Goal: Task Accomplishment & Management: Use online tool/utility

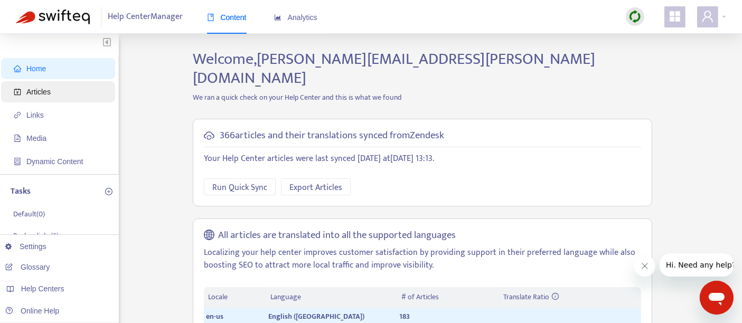
click at [72, 95] on span "Articles" at bounding box center [60, 91] width 93 height 21
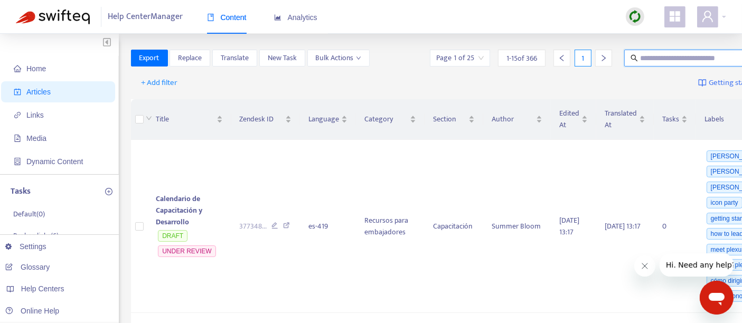
click at [640, 57] on input "text" at bounding box center [690, 58] width 101 height 12
paste input "**********"
type input "**********"
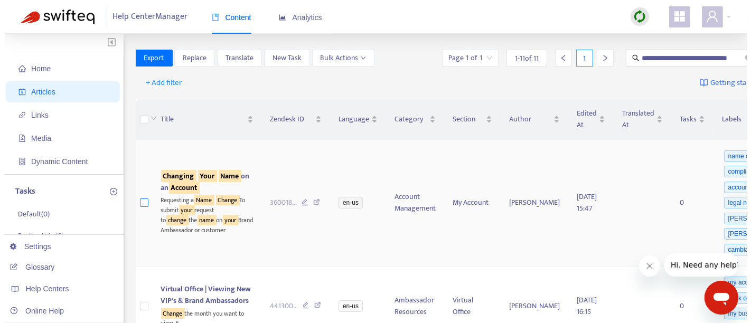
scroll to position [0, 0]
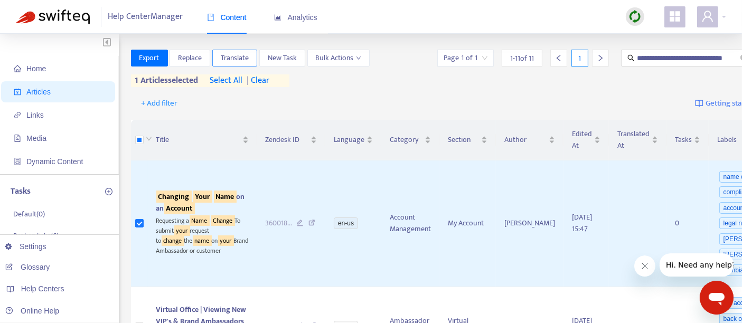
click at [242, 59] on span "Translate" at bounding box center [235, 58] width 28 height 12
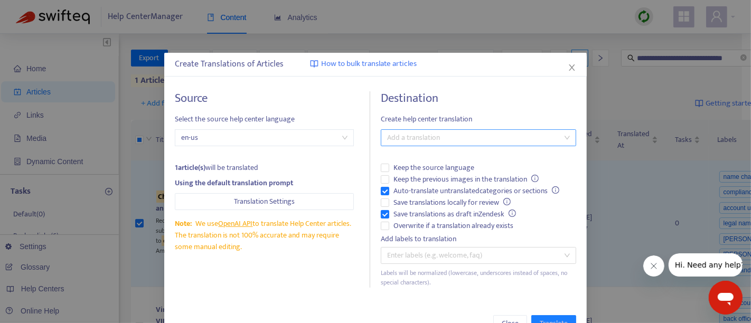
click at [401, 141] on div at bounding box center [473, 138] width 180 height 13
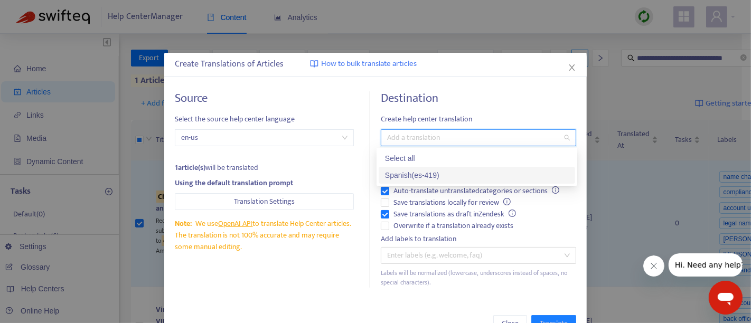
click at [405, 175] on div "Spanish ( es-419 )" at bounding box center [477, 176] width 184 height 12
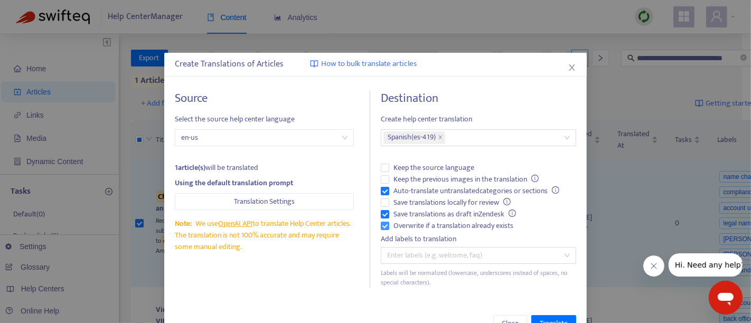
scroll to position [31, 0]
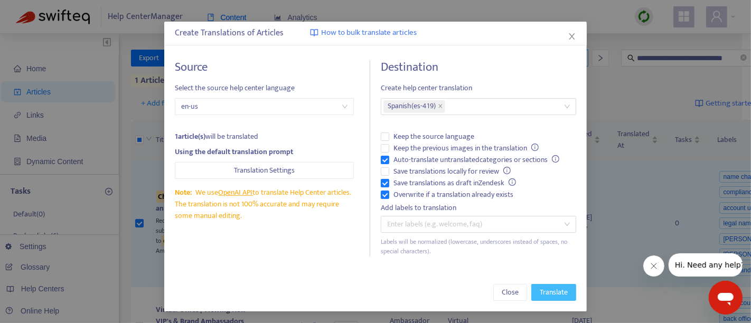
click at [539, 284] on button "Translate" at bounding box center [553, 292] width 45 height 17
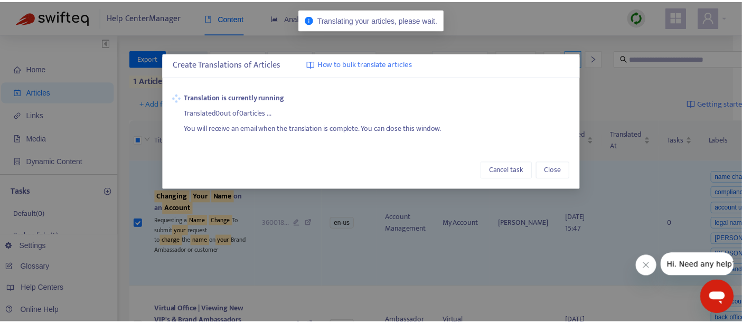
scroll to position [0, 0]
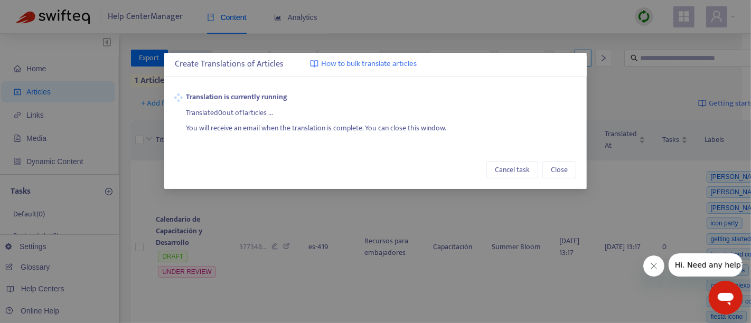
drag, startPoint x: 288, startPoint y: 156, endPoint x: 235, endPoint y: 167, distance: 54.0
click at [235, 167] on div "Cancel task Close" at bounding box center [375, 170] width 401 height 17
drag, startPoint x: 276, startPoint y: 129, endPoint x: 320, endPoint y: 147, distance: 47.6
click at [278, 129] on div "You will receive an email when the translation is complete. You can close this …" at bounding box center [381, 127] width 390 height 16
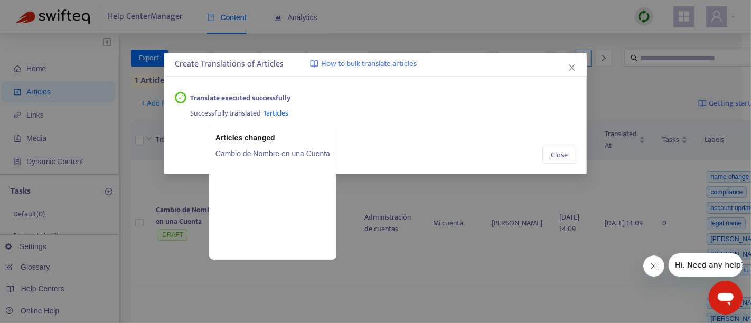
click at [297, 152] on link "Cambio de Nombre en una Cuenta" at bounding box center [273, 154] width 115 height 12
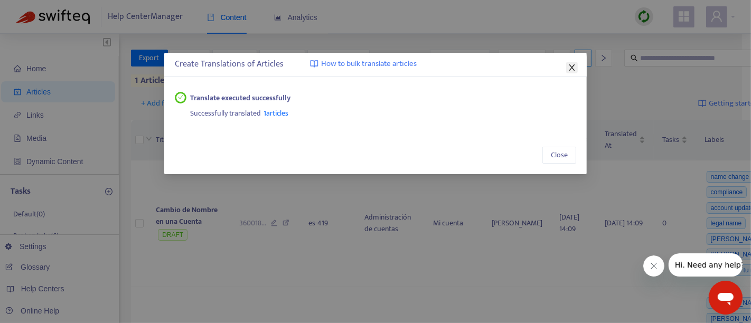
click at [569, 70] on icon "close" at bounding box center [572, 67] width 6 height 6
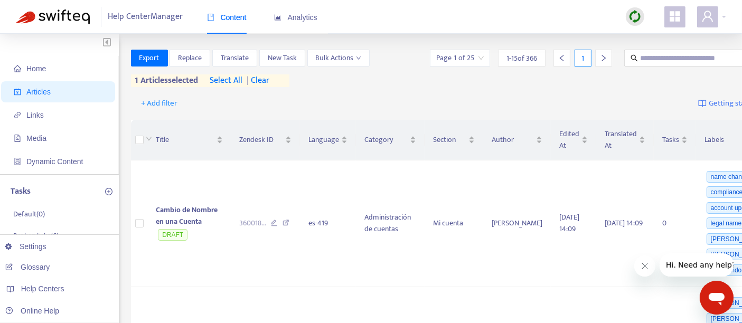
click at [635, 12] on img at bounding box center [635, 16] width 13 height 13
click at [656, 35] on link "Quick Sync" at bounding box center [656, 38] width 45 height 12
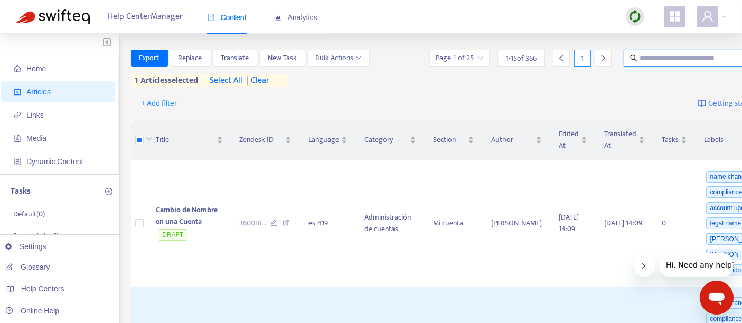
click at [640, 61] on input "text" at bounding box center [690, 58] width 101 height 12
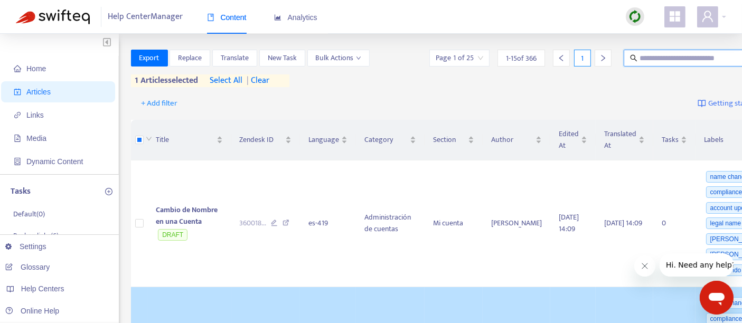
paste input "**********"
type input "**********"
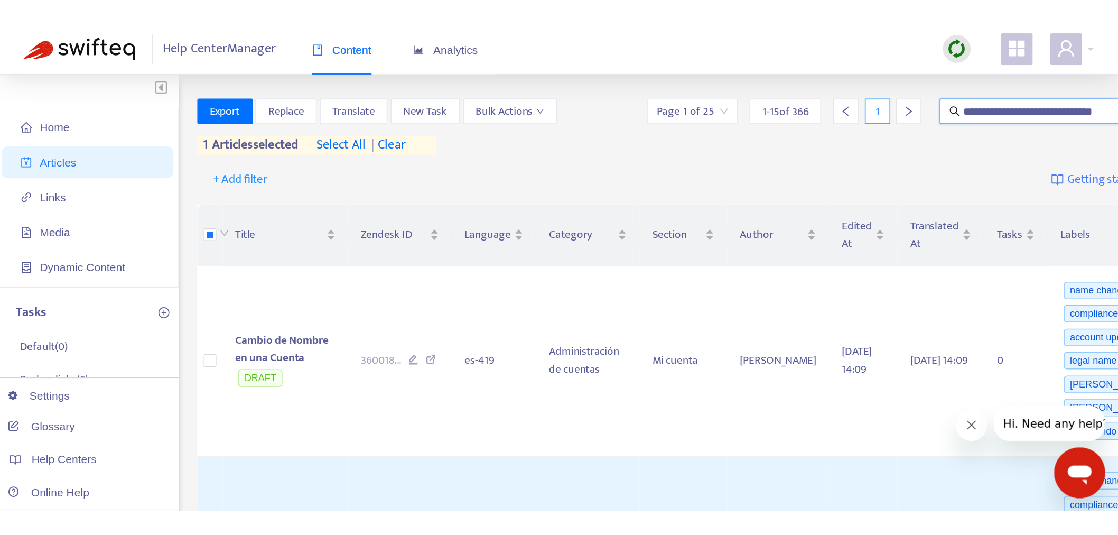
scroll to position [0, 0]
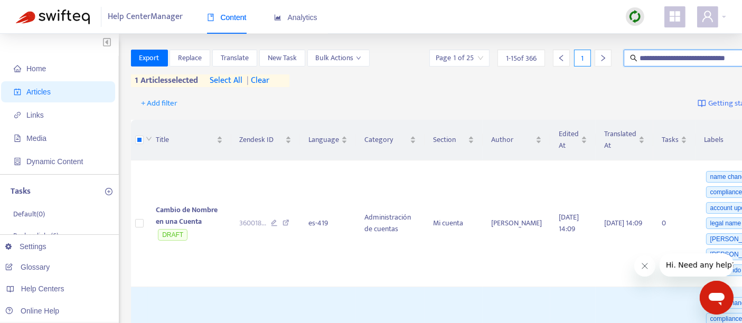
click at [637, 18] on img at bounding box center [635, 16] width 13 height 13
click at [657, 59] on link "Full Sync" at bounding box center [653, 55] width 38 height 12
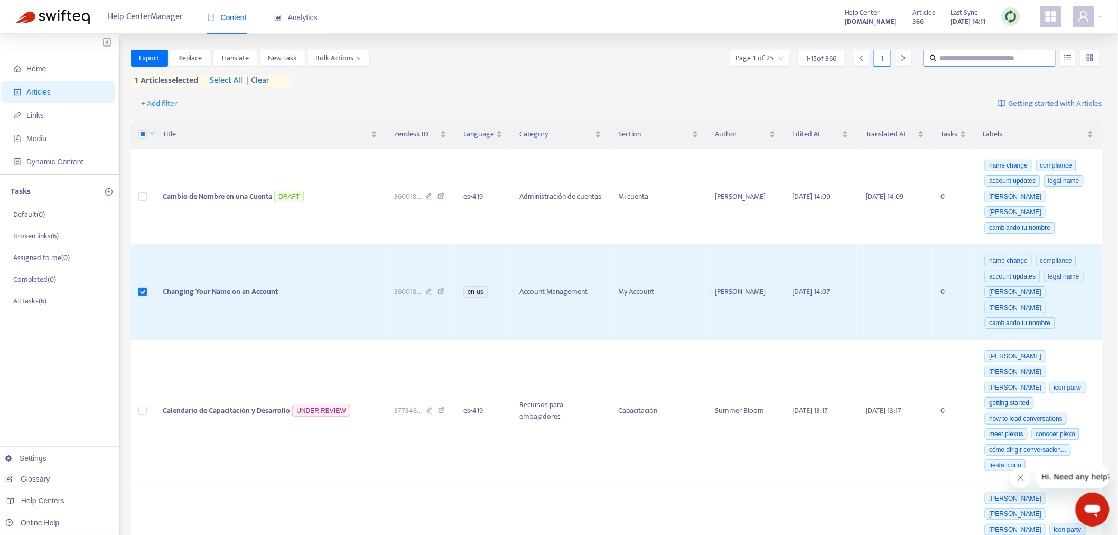
click at [751, 59] on input "text" at bounding box center [989, 58] width 101 height 12
paste input "**********"
type input "**********"
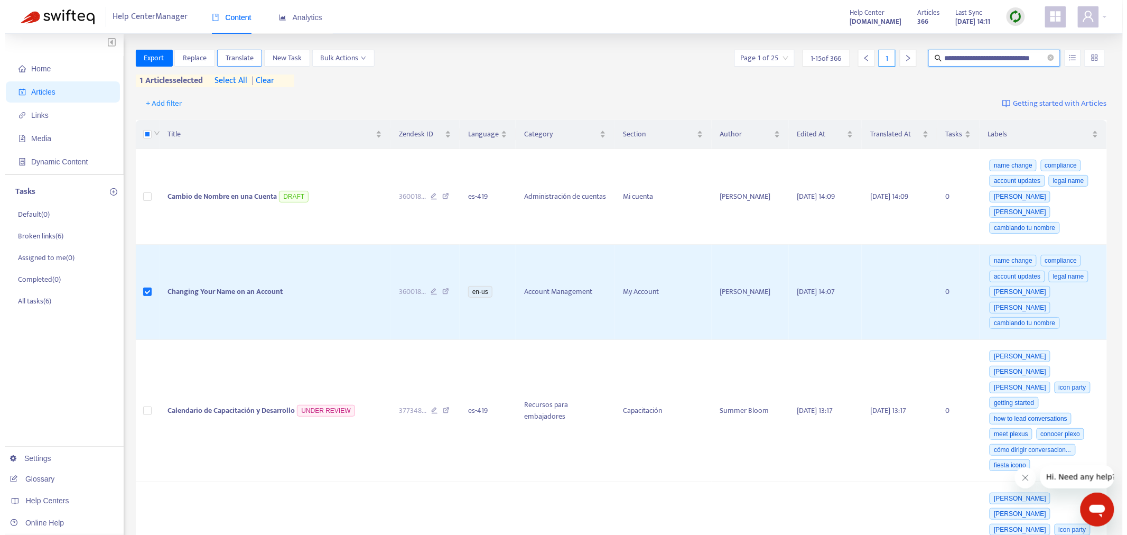
scroll to position [0, 0]
click at [229, 54] on span "Translate" at bounding box center [235, 58] width 28 height 12
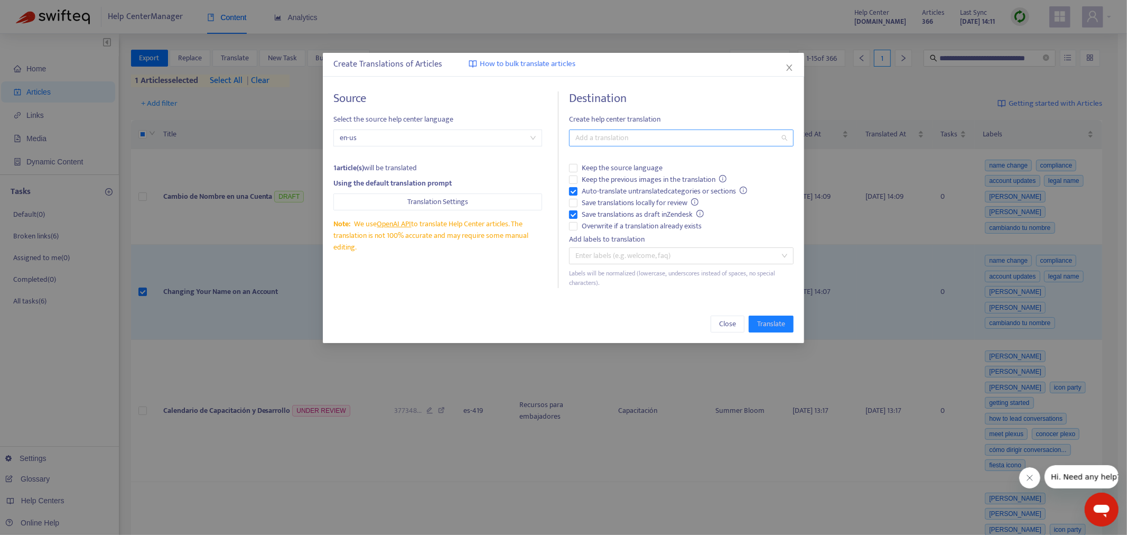
click at [592, 129] on div "Add a translation" at bounding box center [681, 137] width 224 height 17
click at [590, 177] on div "Spanish ( es-419 )" at bounding box center [681, 176] width 208 height 12
click at [751, 323] on span "Translate" at bounding box center [771, 324] width 28 height 12
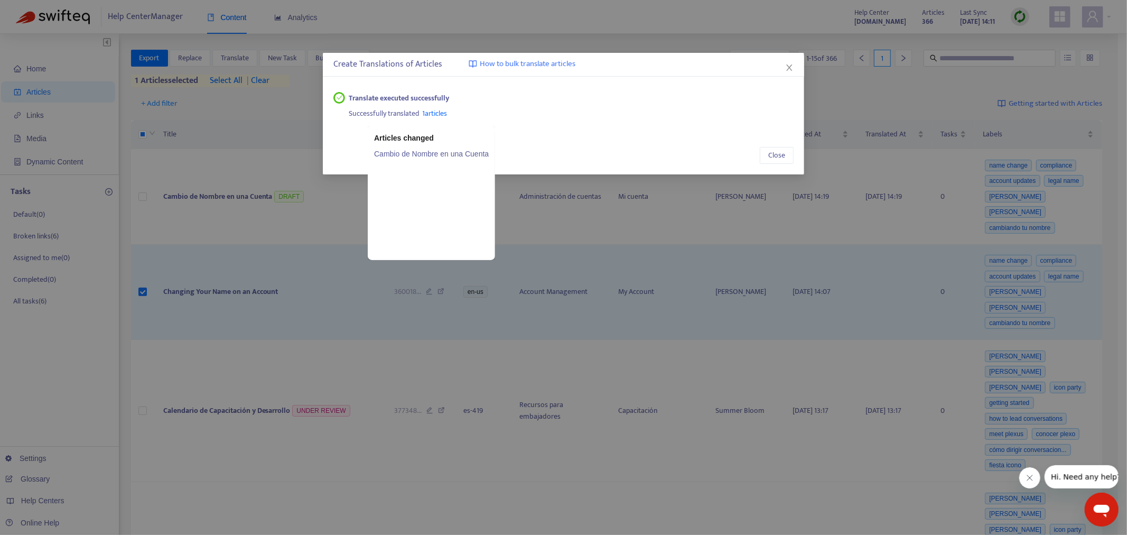
click at [442, 156] on link "Cambio de Nombre en una Cuenta" at bounding box center [431, 154] width 115 height 12
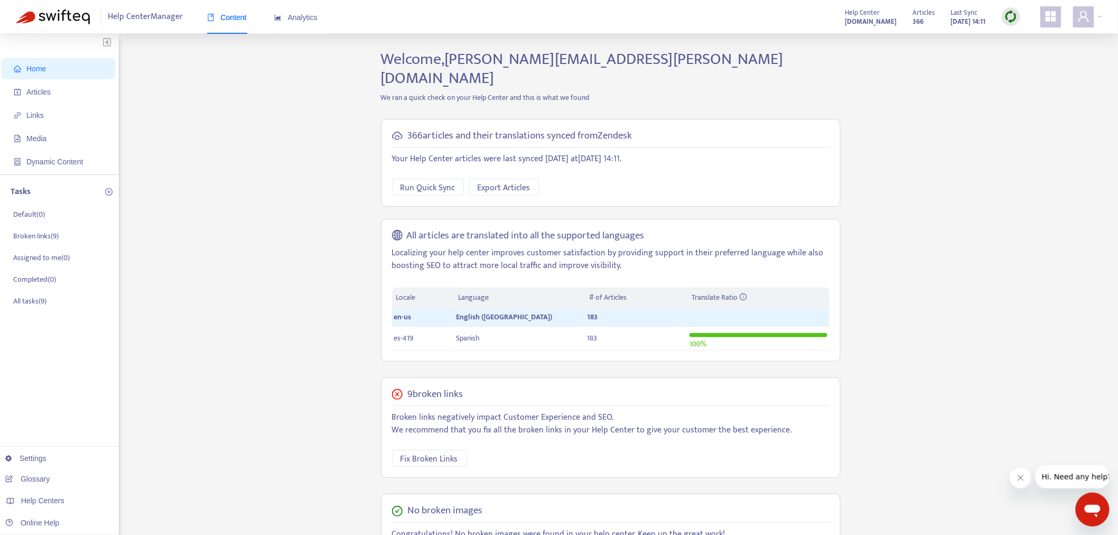
drag, startPoint x: 54, startPoint y: 94, endPoint x: 129, endPoint y: 104, distance: 75.7
click at [55, 94] on span "Articles" at bounding box center [60, 91] width 93 height 21
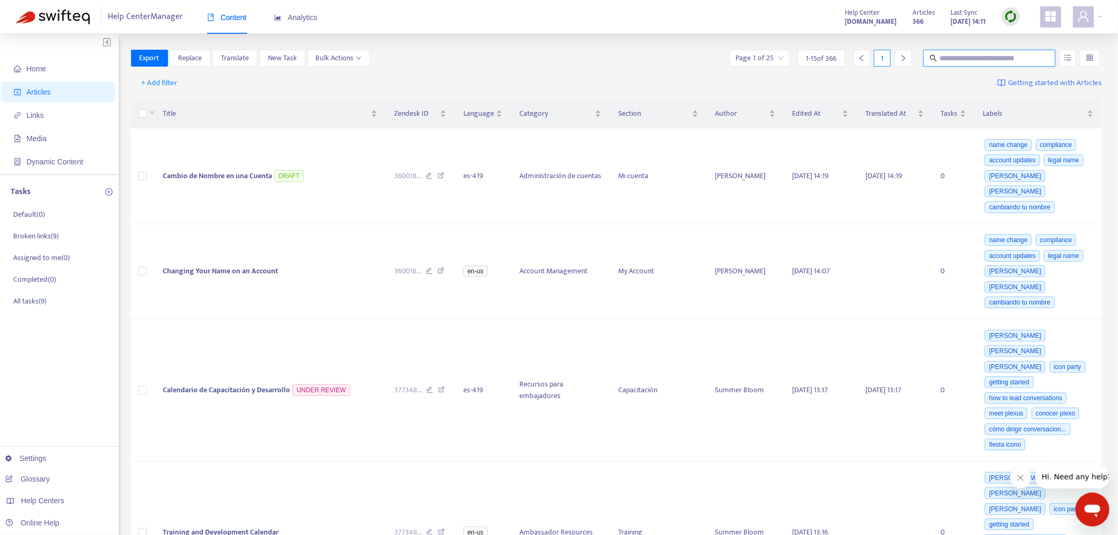
click at [973, 62] on input "text" at bounding box center [989, 58] width 101 height 12
paste input "**********"
type input "**********"
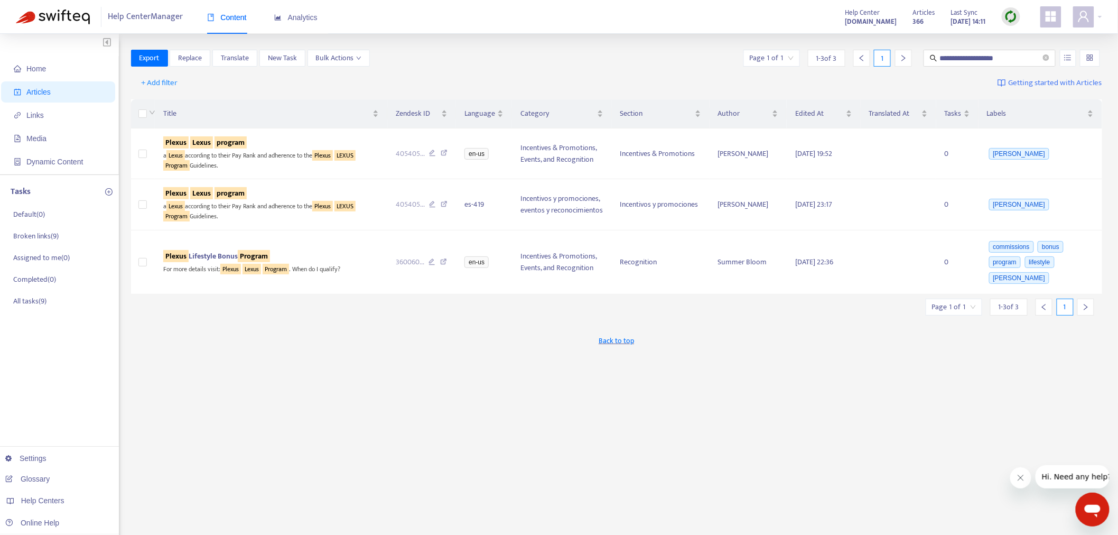
click at [1008, 15] on img at bounding box center [1010, 16] width 13 height 13
click at [1025, 49] on link "Full Sync" at bounding box center [1030, 55] width 38 height 12
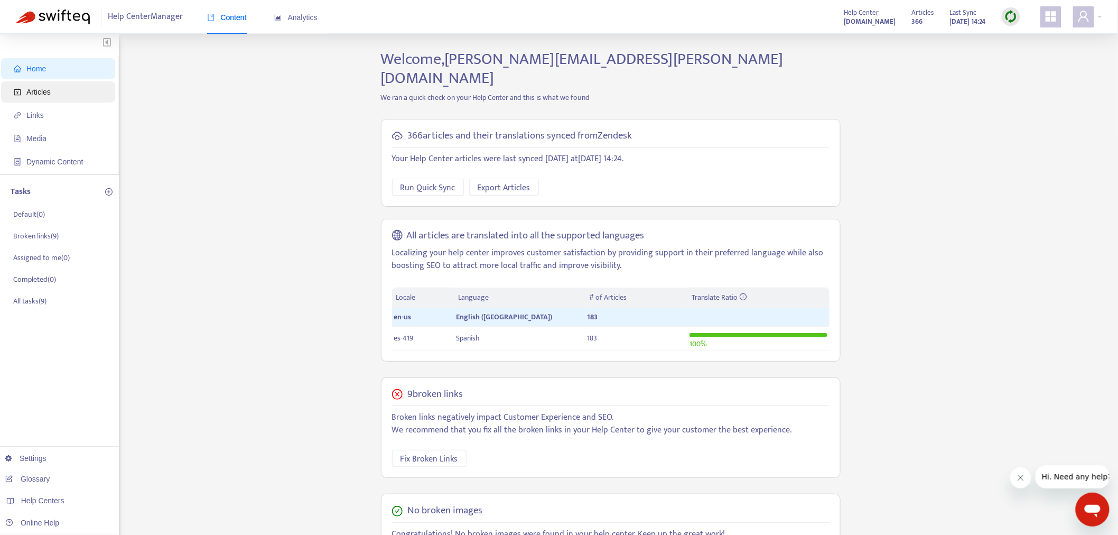
click at [76, 93] on span "Articles" at bounding box center [60, 91] width 93 height 21
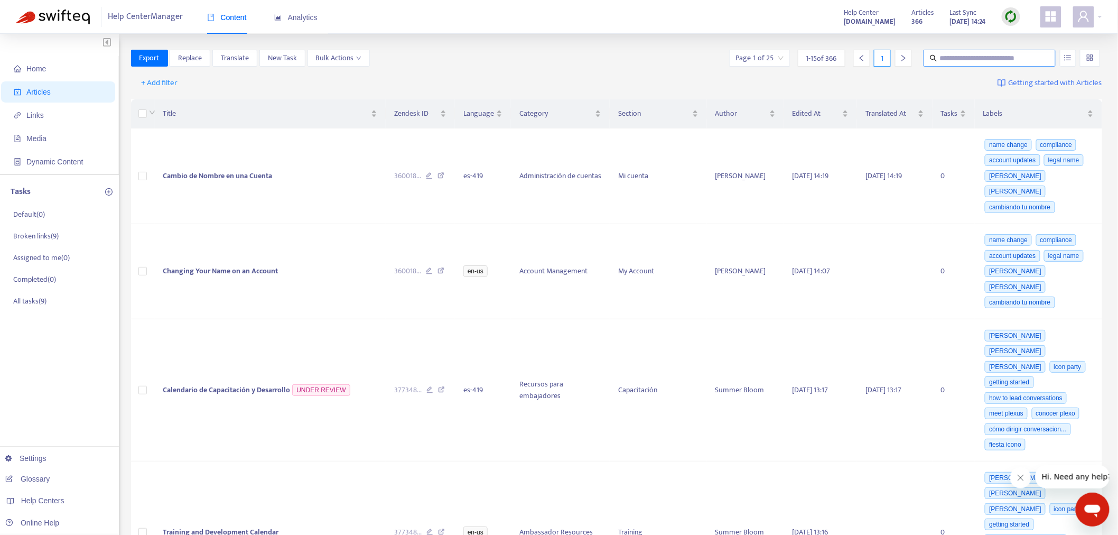
click at [959, 59] on input "text" at bounding box center [989, 58] width 101 height 12
paste input "**********"
type input "**********"
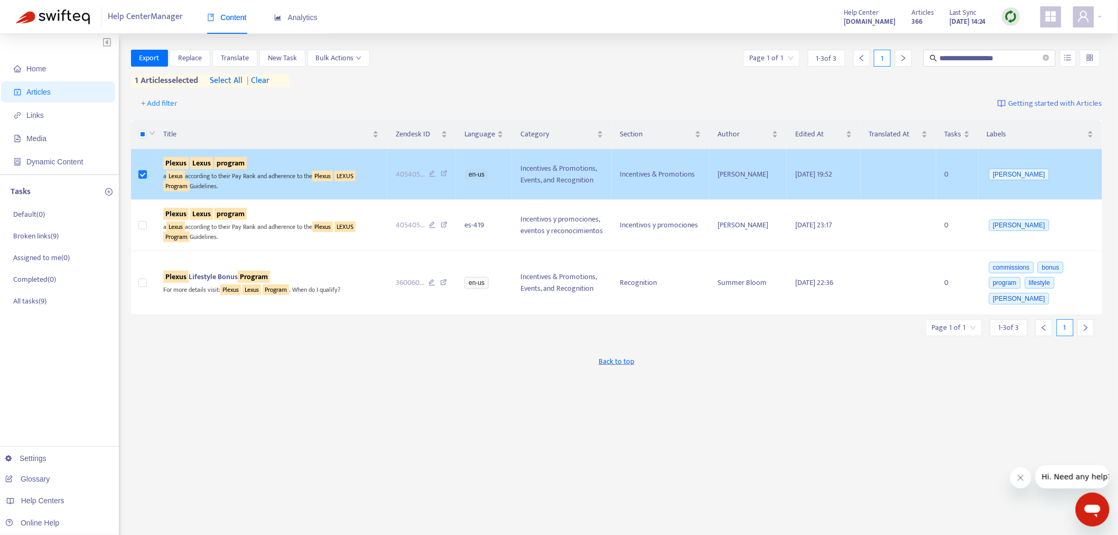
click at [200, 166] on sqkw "Lexus" at bounding box center [201, 163] width 23 height 12
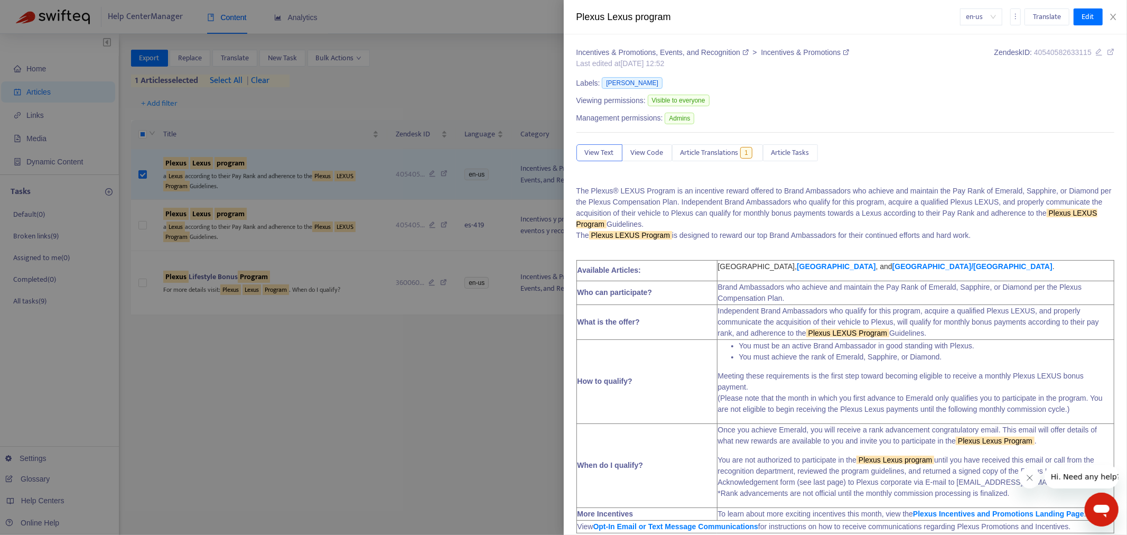
click at [176, 173] on div at bounding box center [563, 267] width 1127 height 535
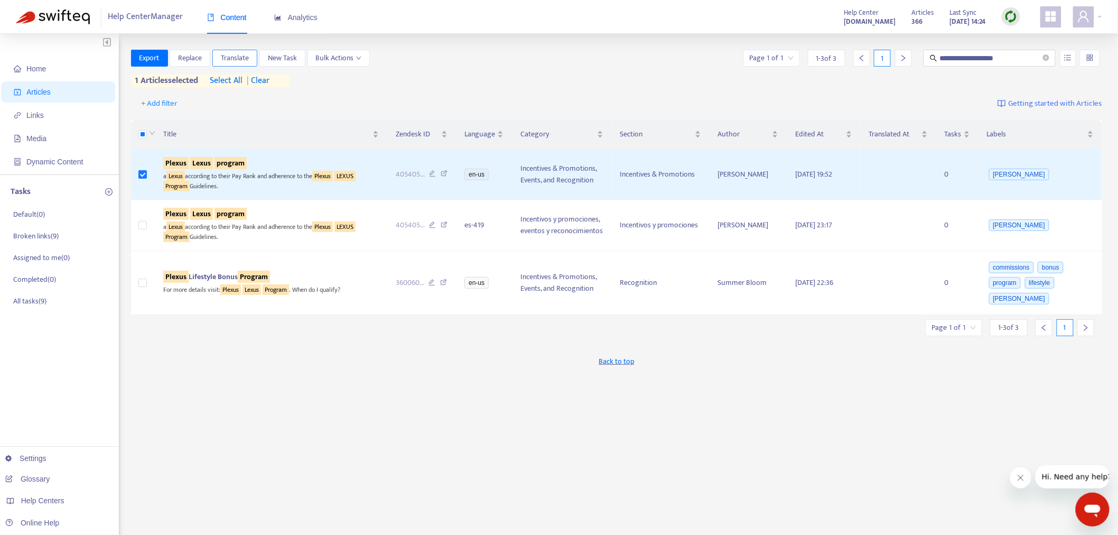
click at [241, 56] on span "Translate" at bounding box center [235, 58] width 28 height 12
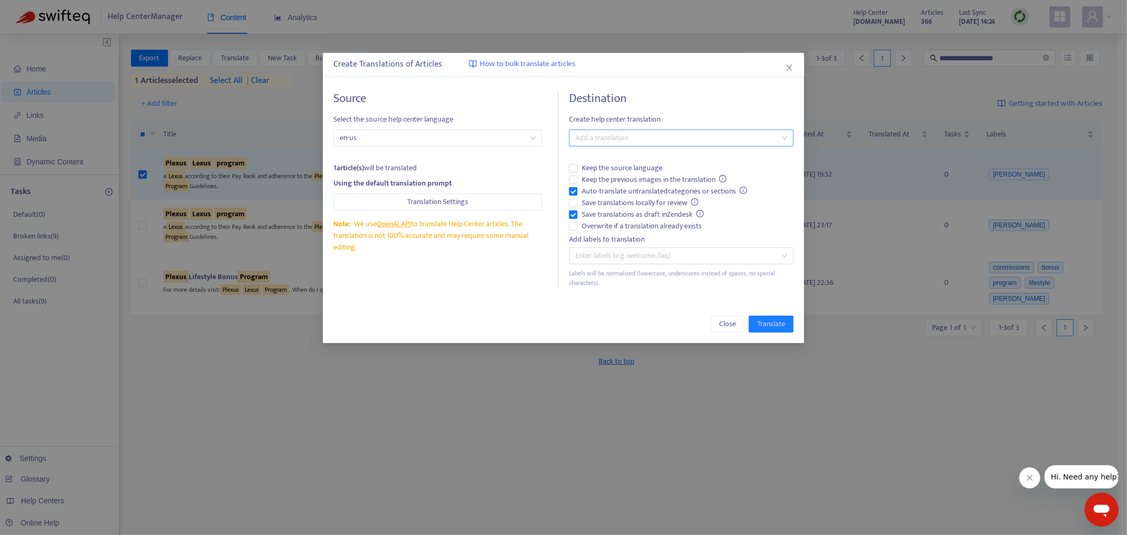
click at [592, 135] on div at bounding box center [676, 138] width 209 height 13
click at [593, 177] on div "Spanish ( es-419 )" at bounding box center [681, 176] width 208 height 12
click at [768, 326] on span "Translate" at bounding box center [771, 324] width 28 height 12
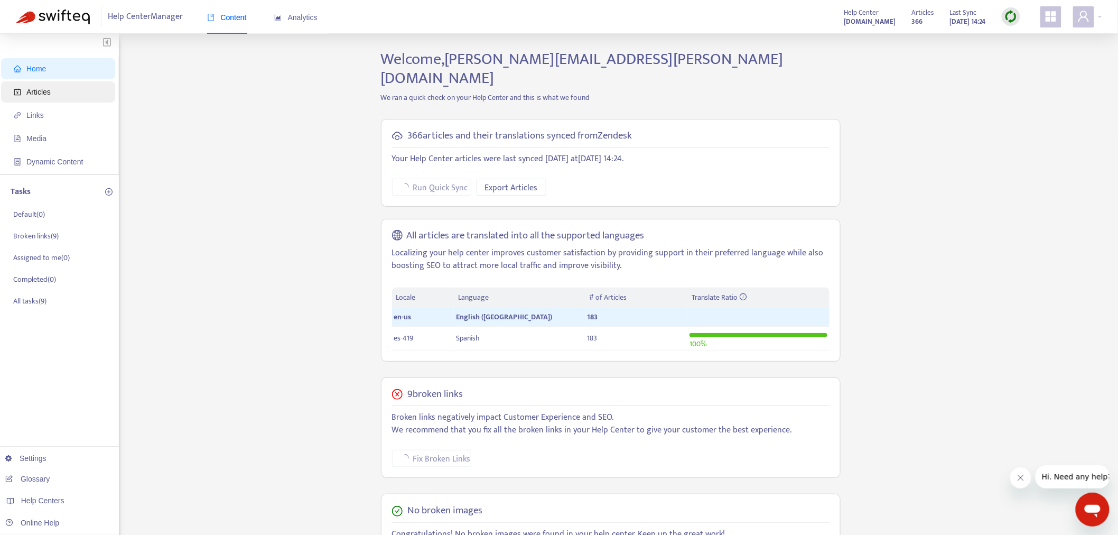
click at [52, 99] on span "Articles" at bounding box center [60, 91] width 93 height 21
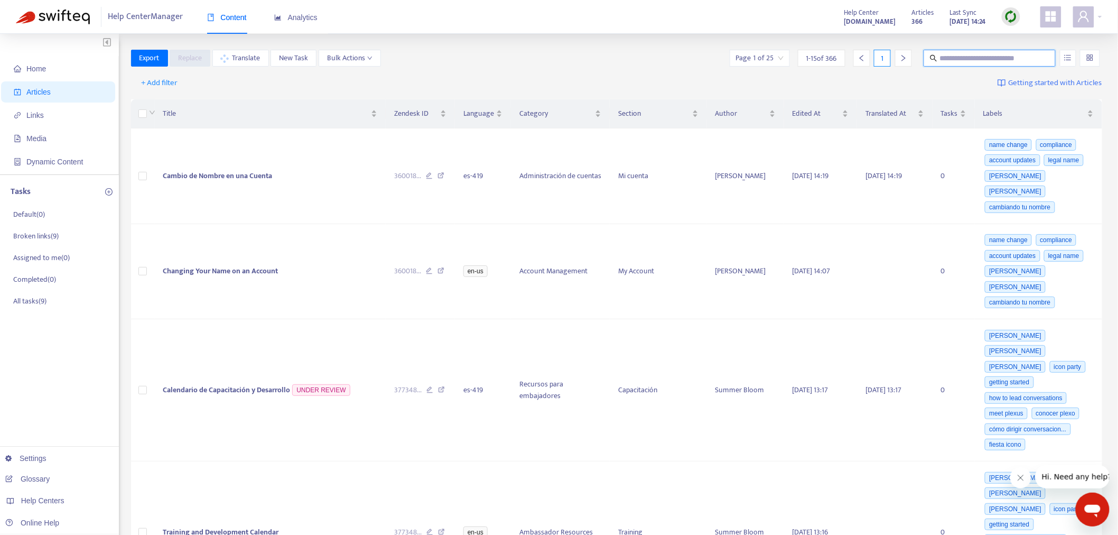
click at [949, 56] on input "text" at bounding box center [989, 58] width 101 height 12
paste input "**********"
type input "**********"
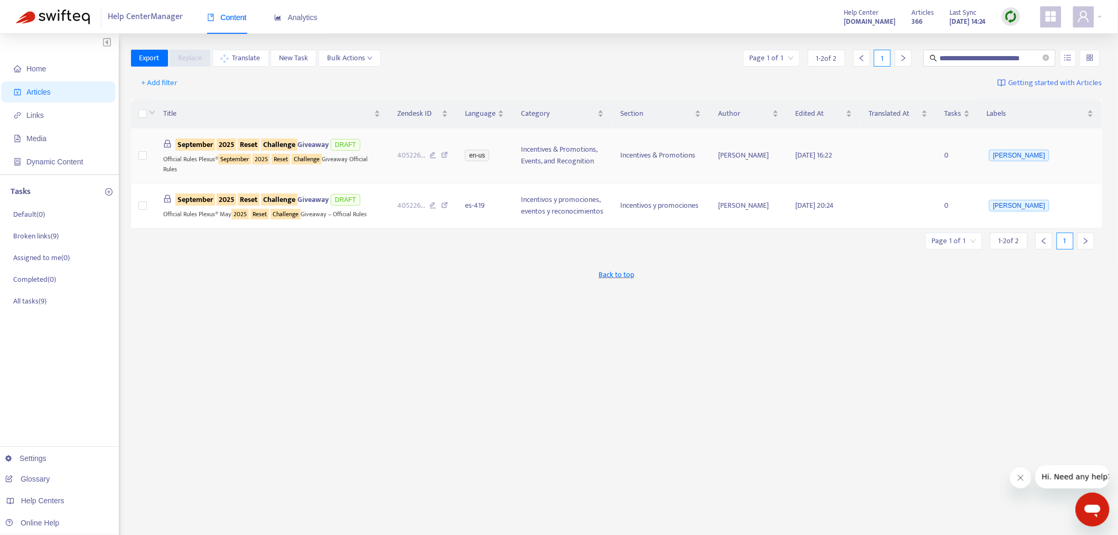
scroll to position [0, 0]
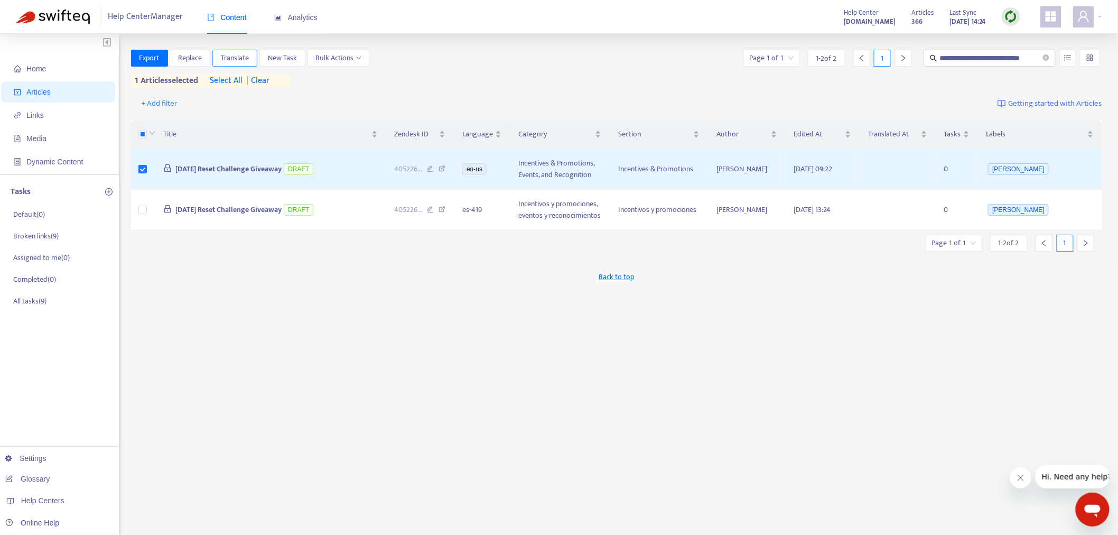
click at [239, 55] on span "Translate" at bounding box center [235, 58] width 28 height 12
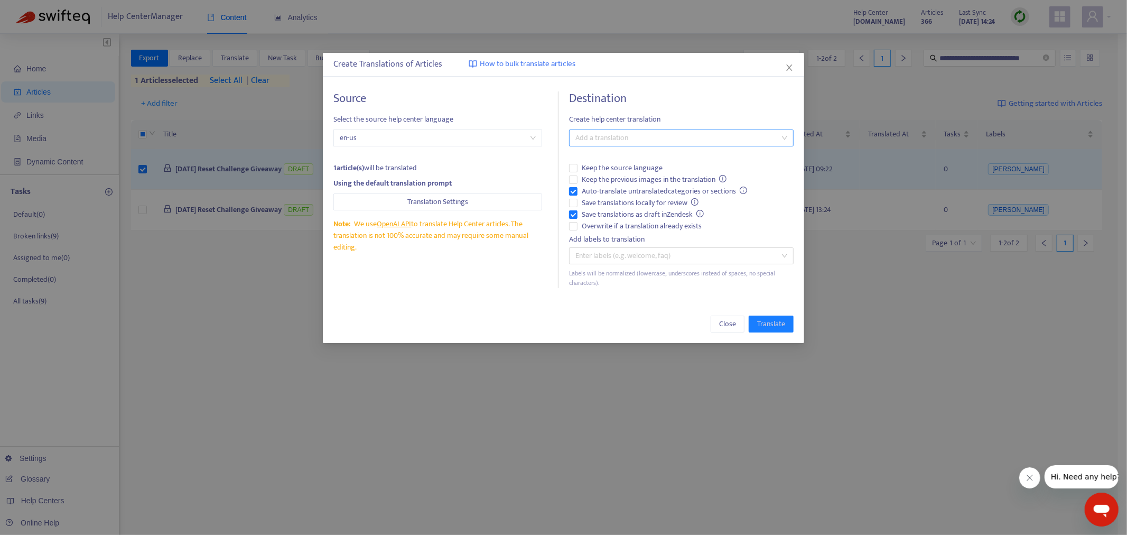
click at [600, 139] on div at bounding box center [676, 138] width 209 height 13
click at [592, 176] on div "Spanish ( es-419 )" at bounding box center [681, 176] width 208 height 12
drag, startPoint x: 774, startPoint y: 325, endPoint x: 692, endPoint y: 316, distance: 82.4
click at [774, 325] on span "Translate" at bounding box center [771, 324] width 28 height 12
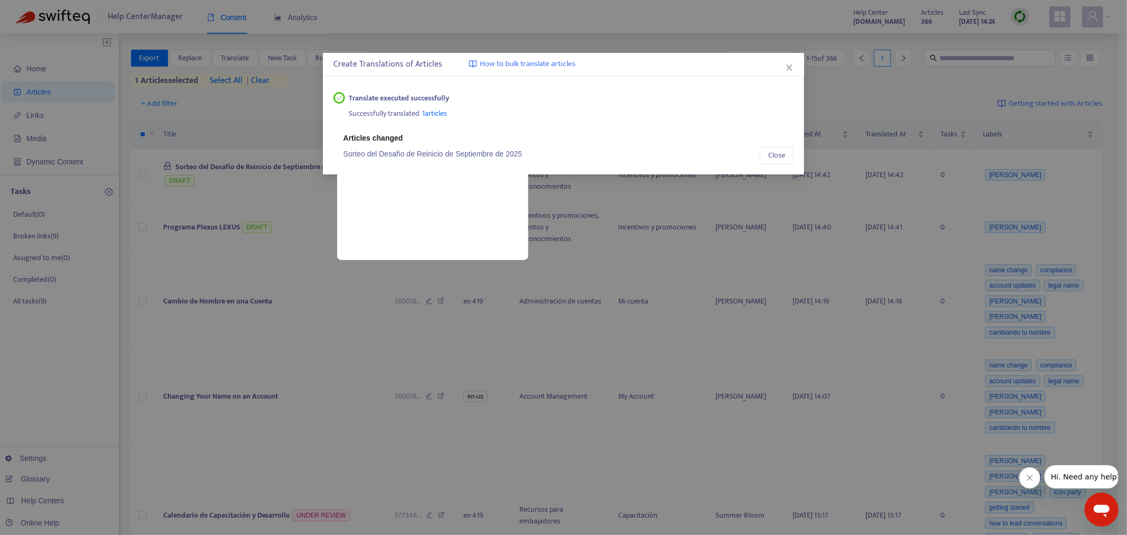
click at [400, 155] on link "Sorteo del Desafío de Reinicio de Septiembre de 2025" at bounding box center [432, 154] width 179 height 12
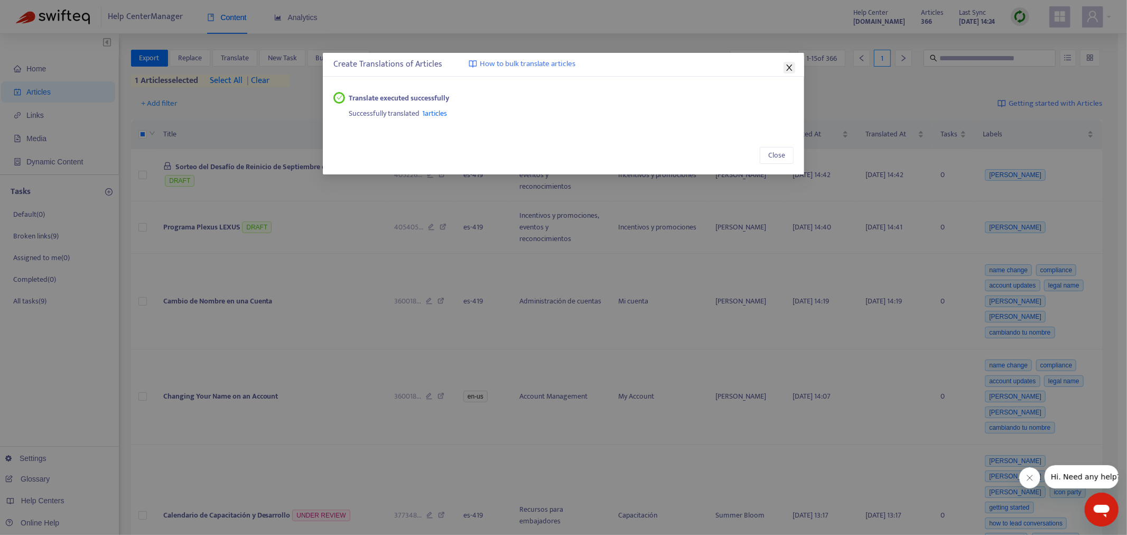
click at [790, 64] on icon "close" at bounding box center [789, 67] width 8 height 8
